Goal: Subscribe to service/newsletter

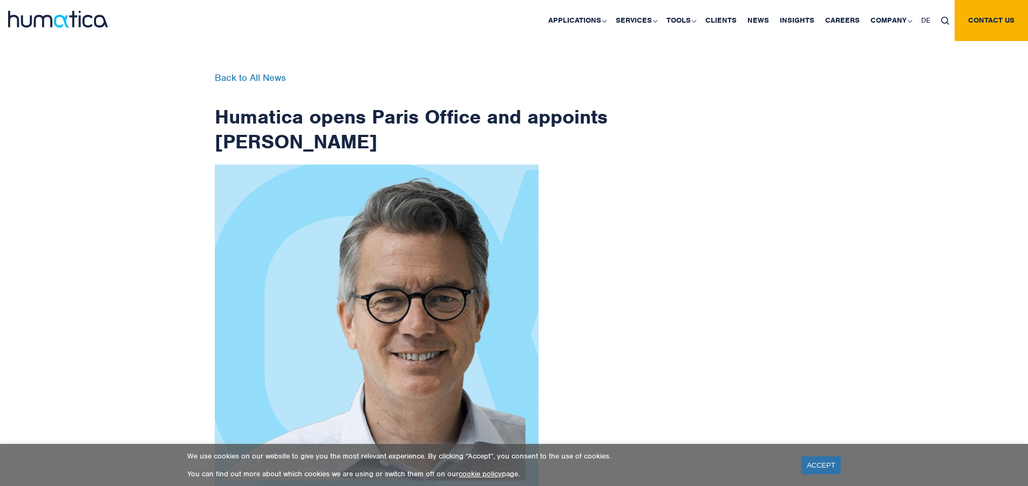
scroll to position [1721, 0]
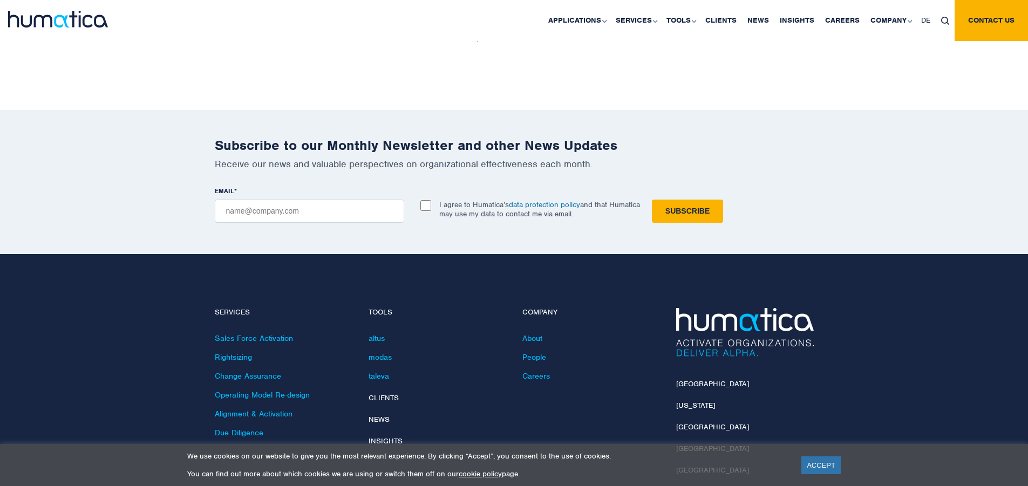
checkbox input "true"
type input "[EMAIL_ADDRESS][DOMAIN_NAME]"
click at [652, 200] on input "Subscribe" at bounding box center [687, 211] width 71 height 23
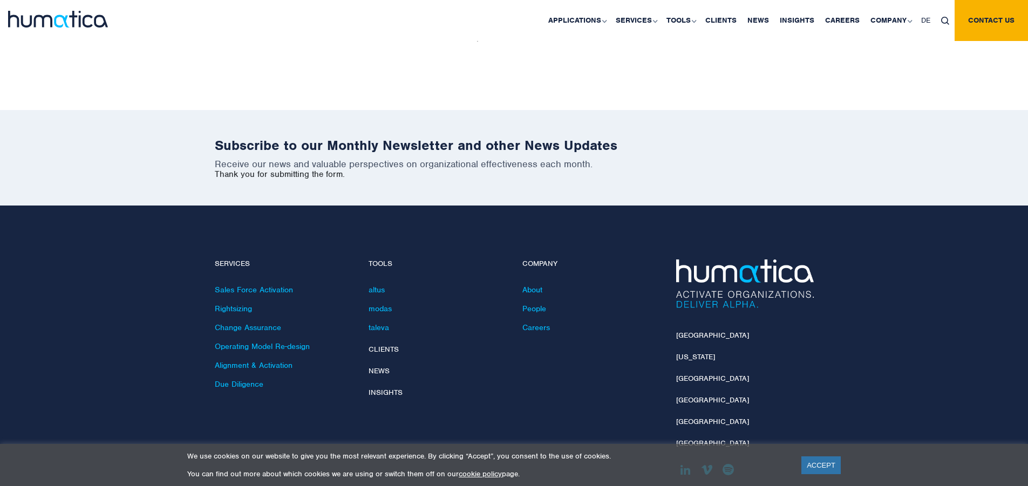
scroll to position [1672, 0]
